Goal: Information Seeking & Learning: Learn about a topic

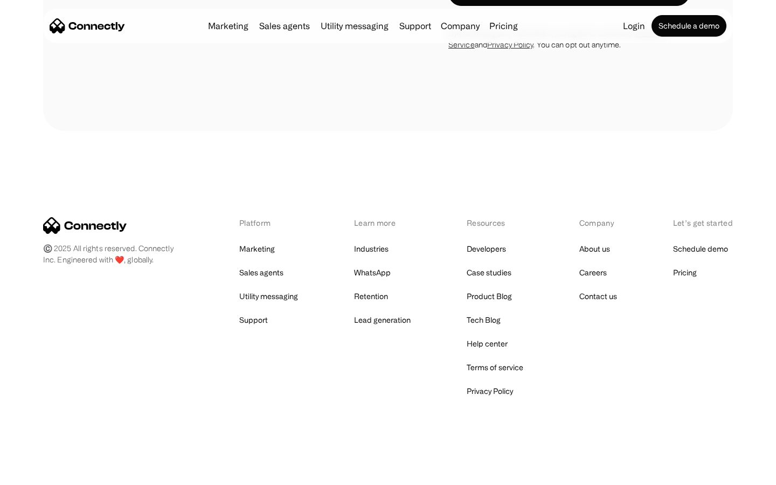
scroll to position [1823, 0]
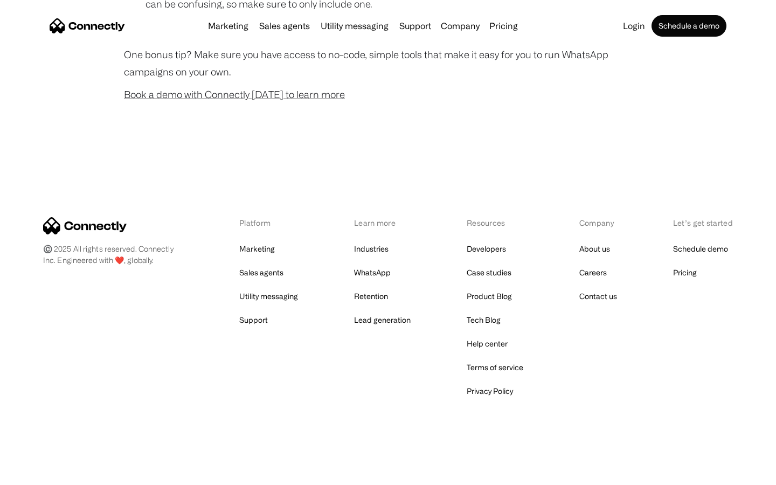
scroll to position [1067, 0]
